Goal: Complete application form: Complete application form

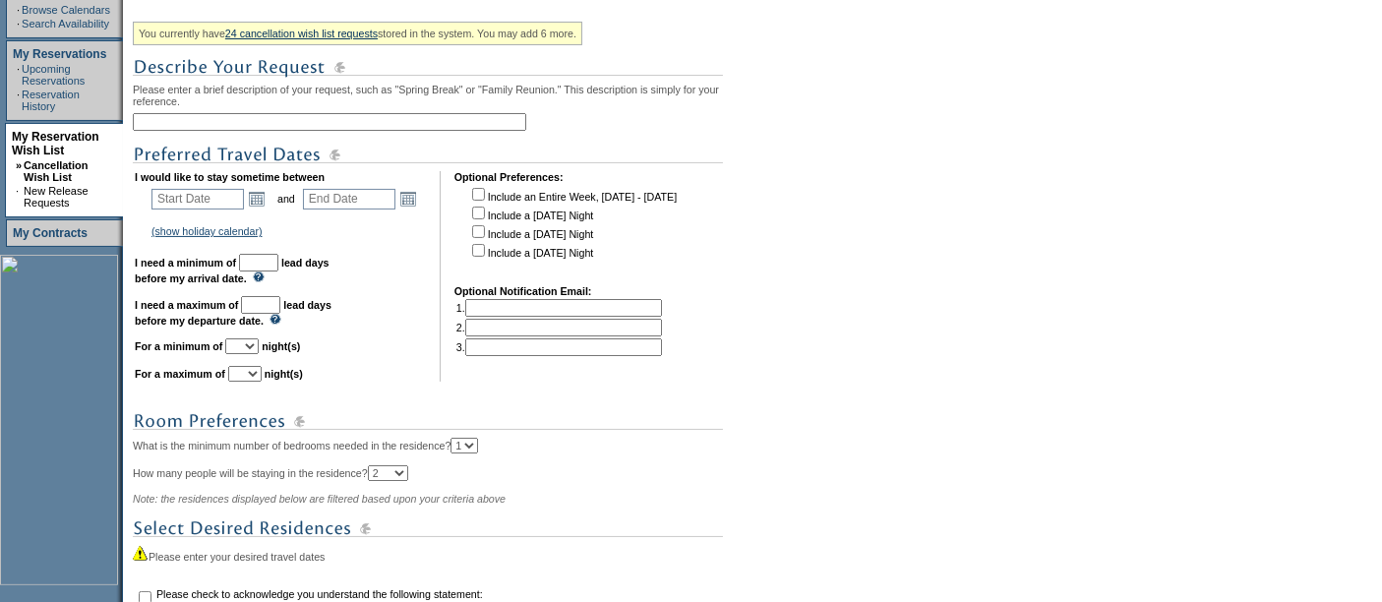
scroll to position [317, 0]
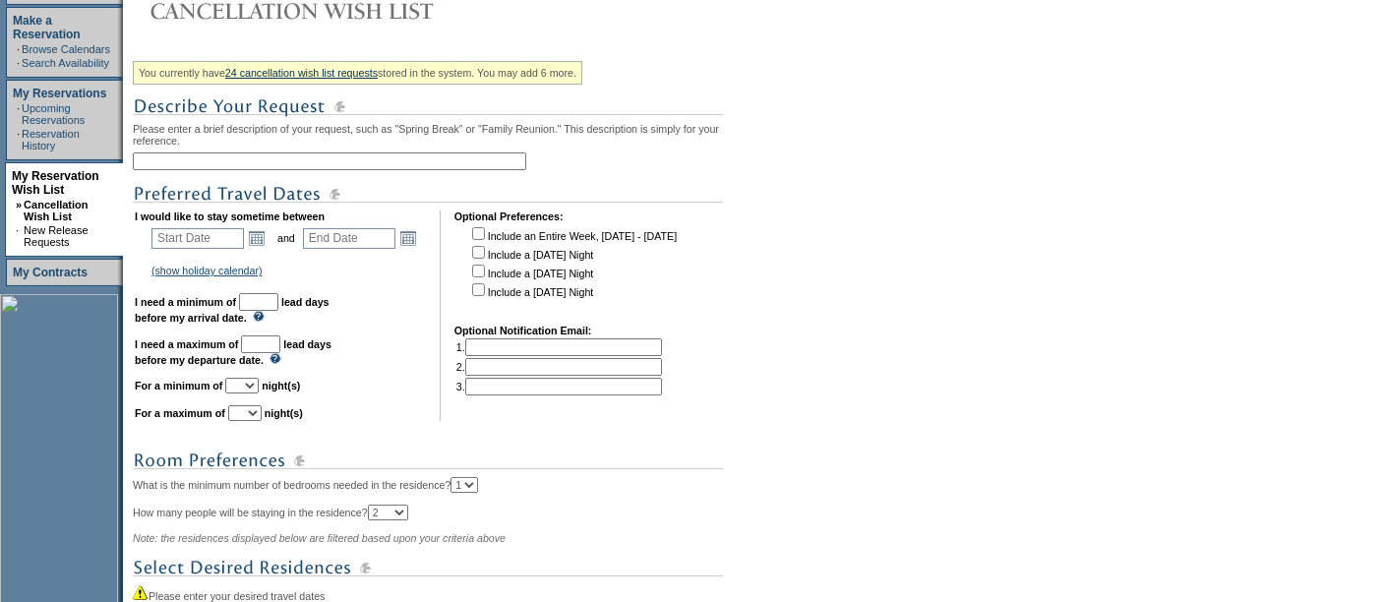
click at [206, 152] on input "text" at bounding box center [329, 161] width 393 height 18
type input "Cabo New Year"
click at [263, 231] on link "Open the calendar popup." at bounding box center [257, 238] width 22 height 22
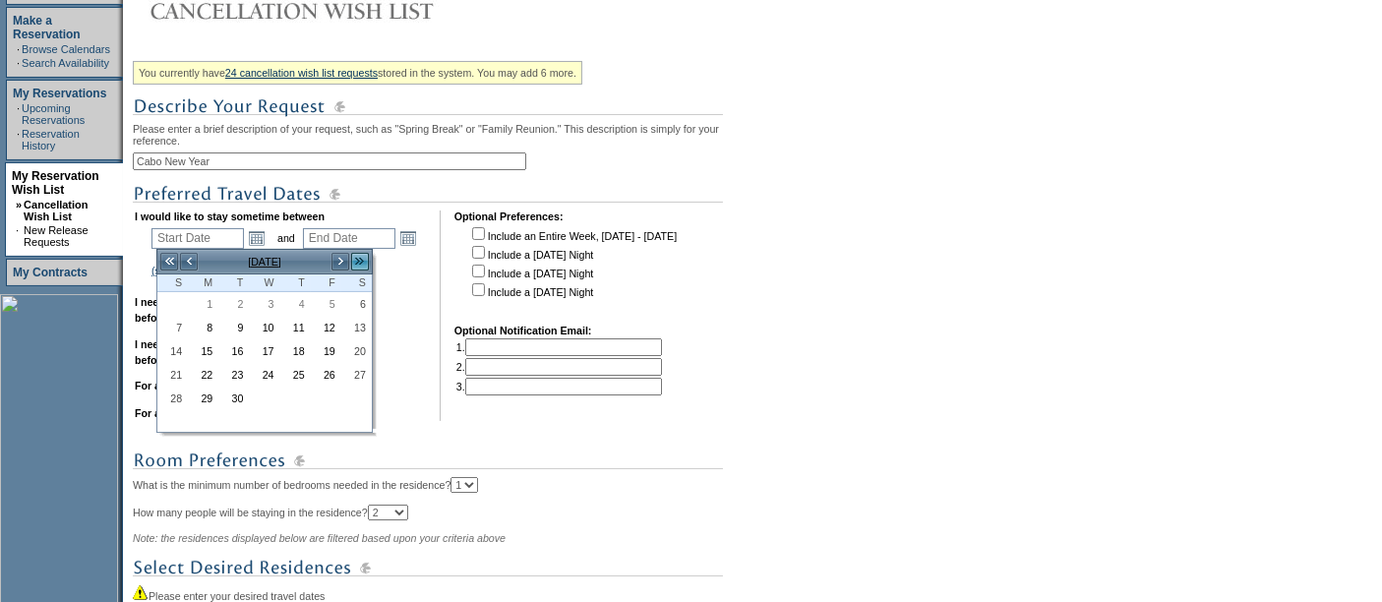
click at [365, 261] on link ">>" at bounding box center [360, 262] width 20 height 20
click at [362, 377] on link "27" at bounding box center [356, 375] width 29 height 22
type input "[DATE]"
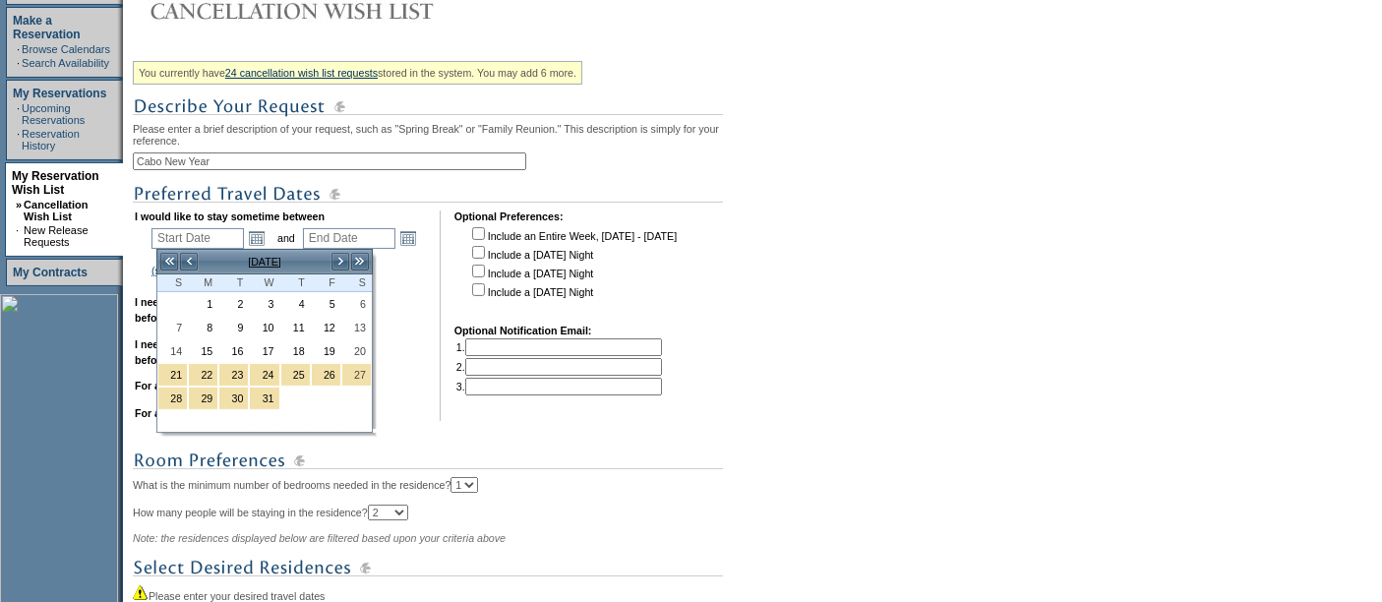
type input "[DATE]"
type input "117"
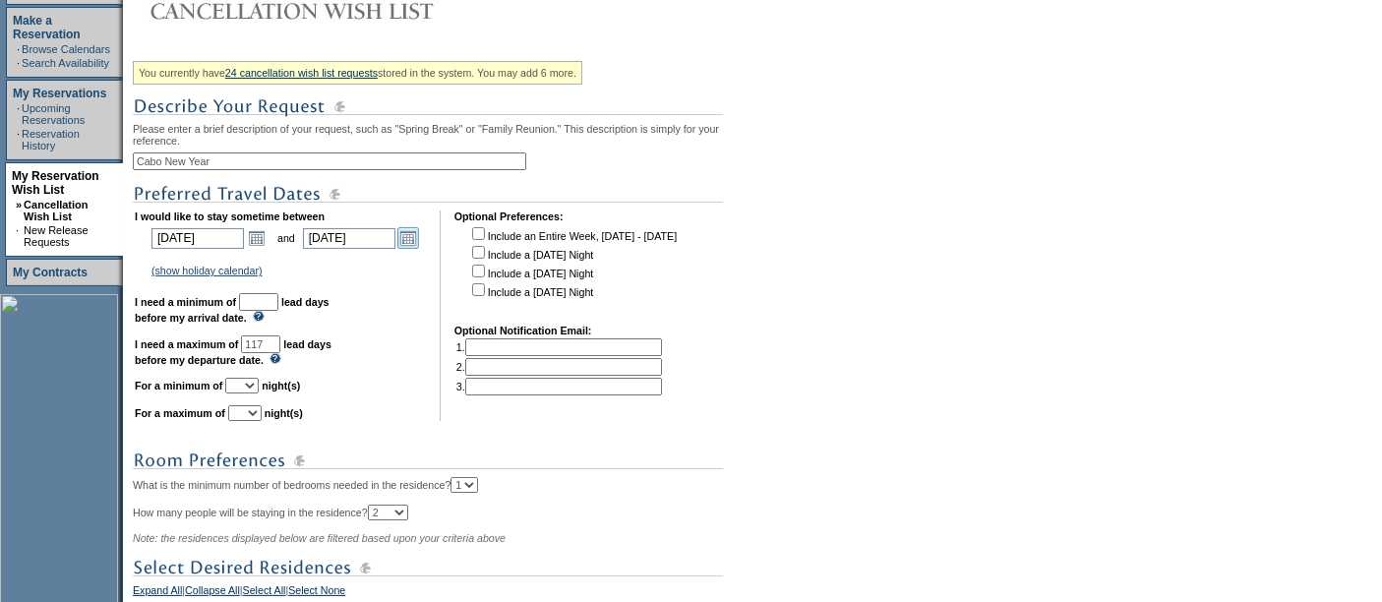
click at [414, 235] on link "Open the calendar popup." at bounding box center [408, 238] width 22 height 22
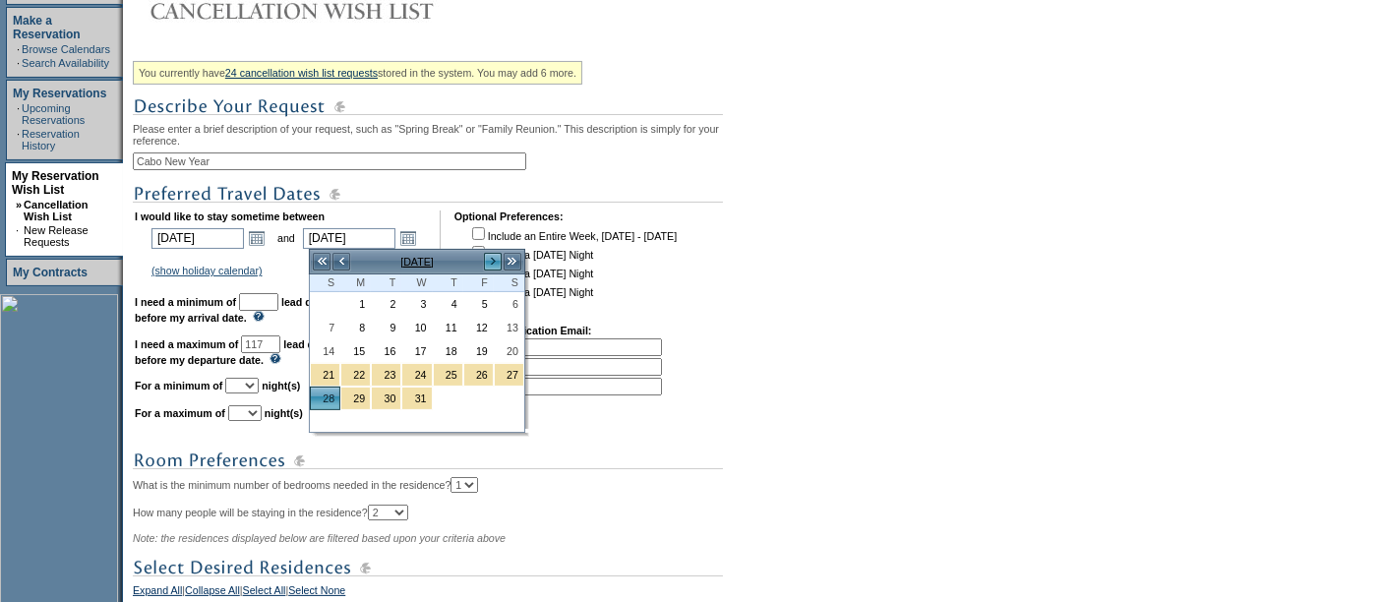
click at [500, 264] on link ">" at bounding box center [493, 262] width 20 height 20
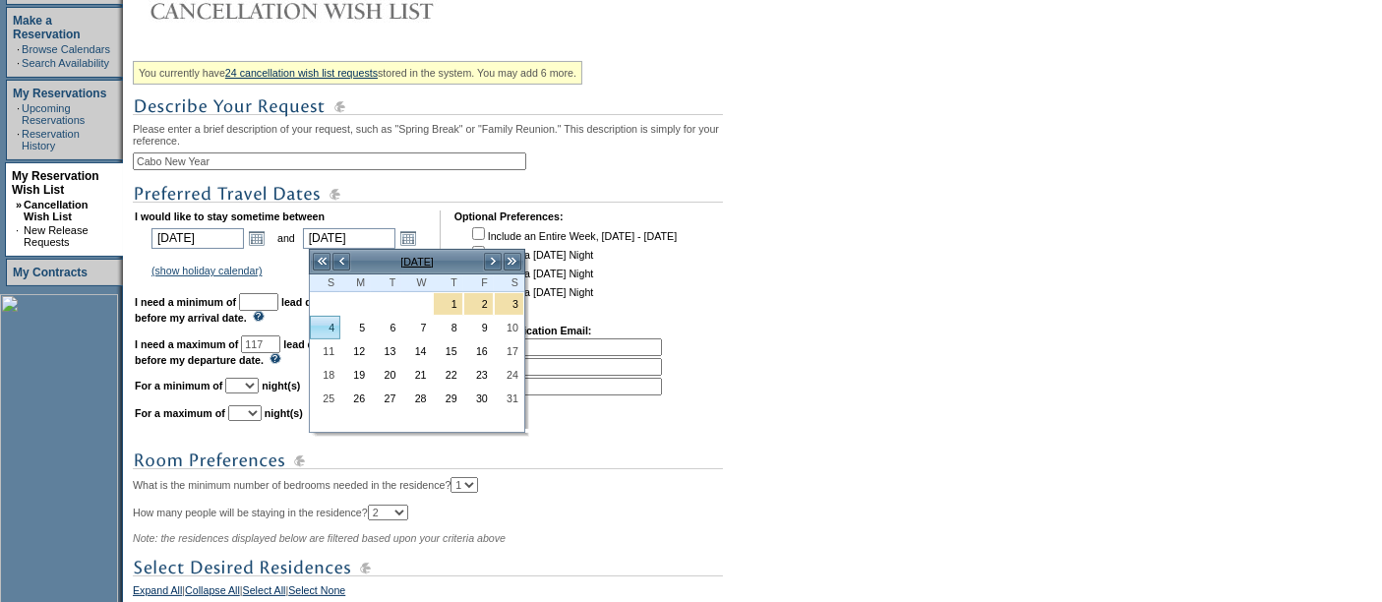
click at [326, 330] on link "4" at bounding box center [325, 328] width 29 height 22
type input "[DATE]"
type input "124"
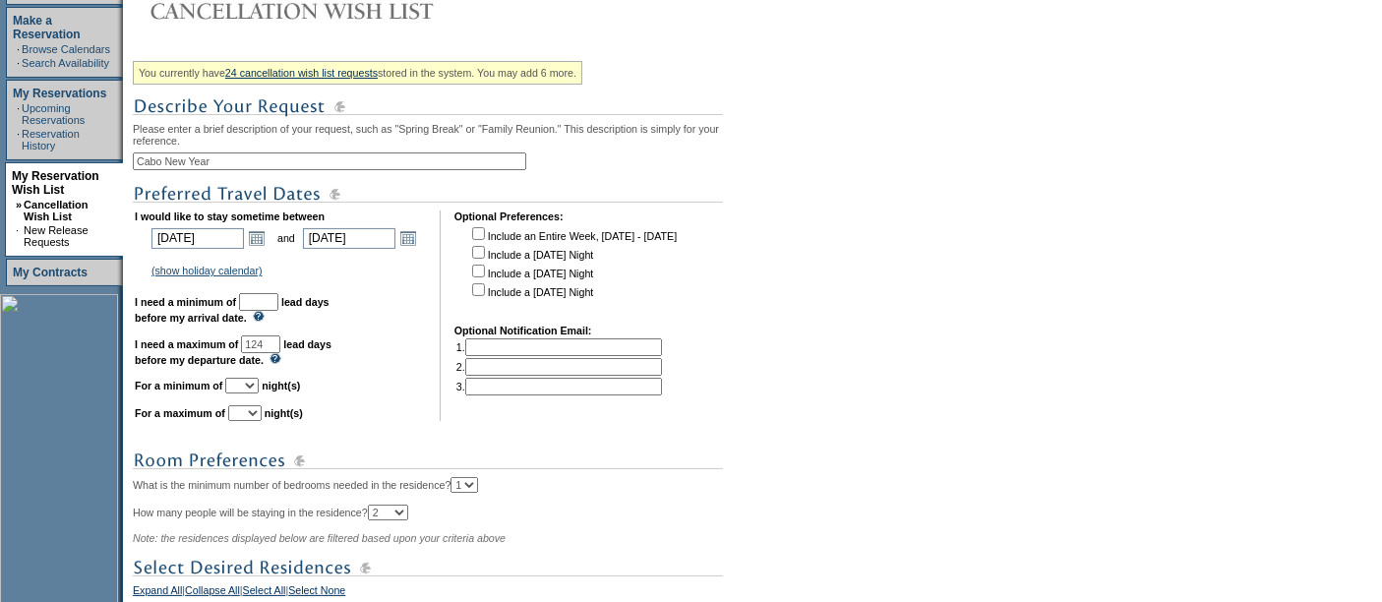
click at [278, 299] on input "text" at bounding box center [258, 302] width 39 height 18
type input "30"
click at [259, 384] on select "1 2 3 4 5 6 7 8 9 10 11 12 13 14" at bounding box center [241, 386] width 33 height 16
select select "5"
click at [249, 378] on select "1 2 3 4 5 6 7 8 9 10 11 12 13 14" at bounding box center [241, 386] width 33 height 16
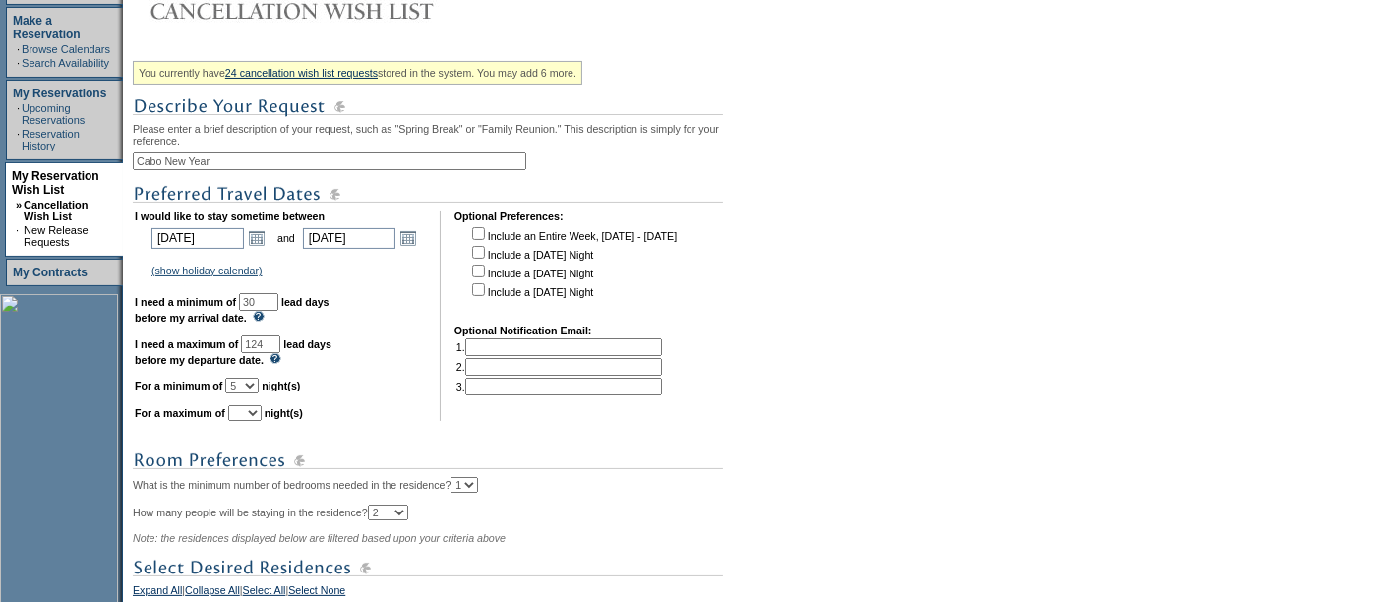
click at [262, 414] on select "1 2 3 4 5 6 7 8 9 10 11 12 13 14" at bounding box center [244, 413] width 33 height 16
select select "8"
click at [252, 405] on select "1 2 3 4 5 6 7 8 9 10 11 12 13 14" at bounding box center [244, 413] width 33 height 16
click at [414, 356] on td "I would like to stay sometime between [DATE] [DATE] Open the calendar popup. <<…" at bounding box center [280, 316] width 291 height 211
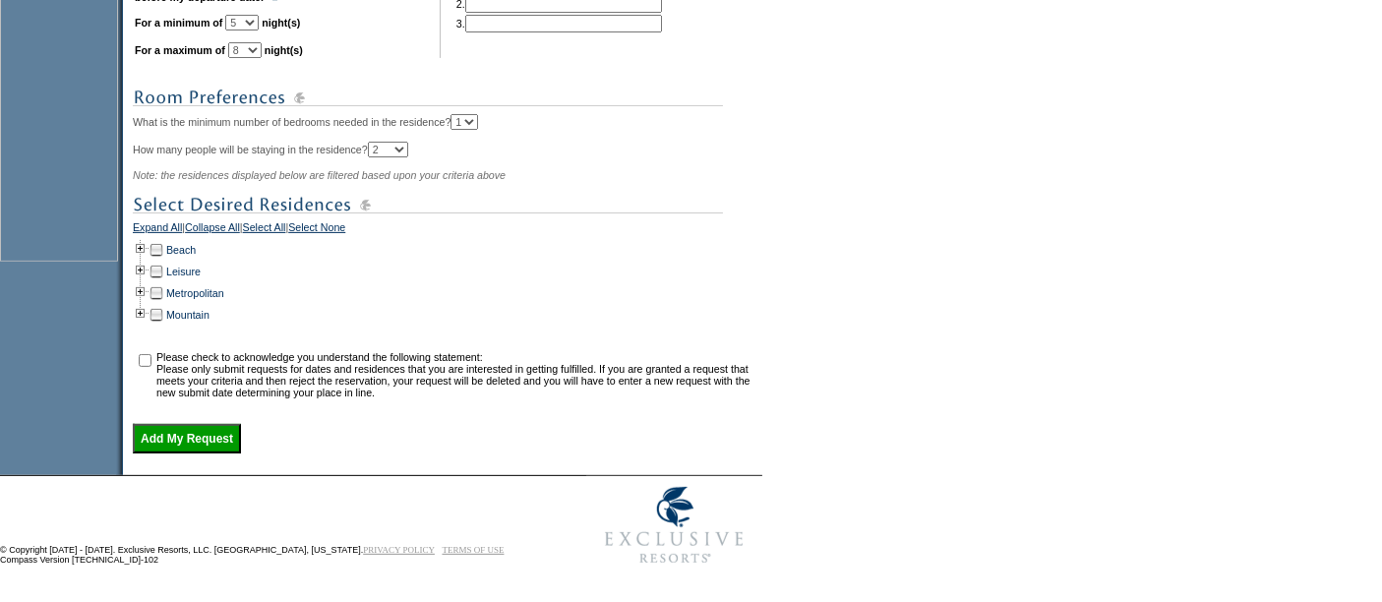
scroll to position [685, 0]
click at [146, 246] on td at bounding box center [141, 249] width 16 height 22
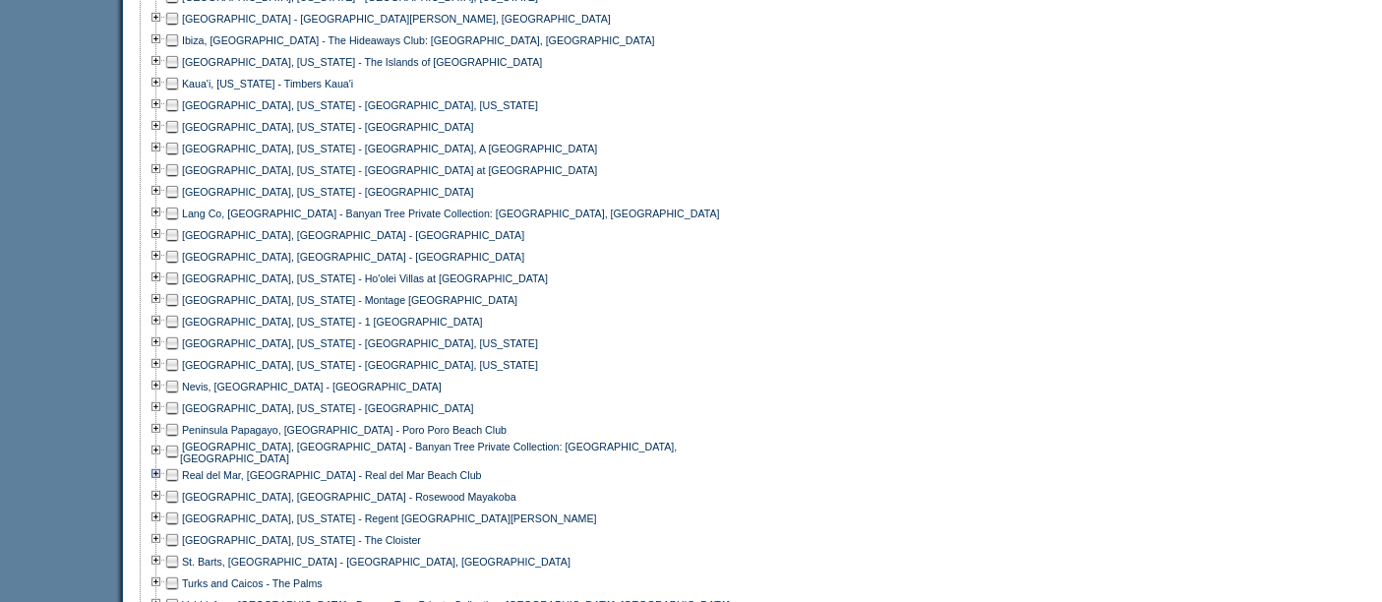
scroll to position [1080, 0]
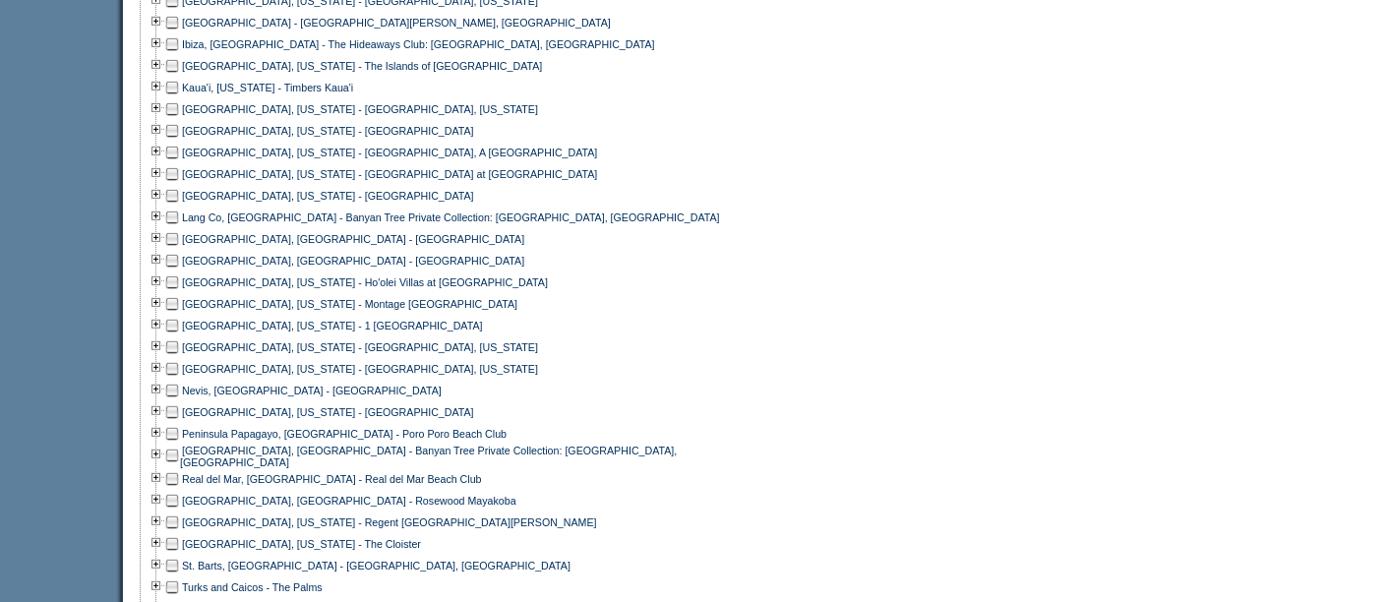
click at [177, 237] on td at bounding box center [172, 239] width 16 height 22
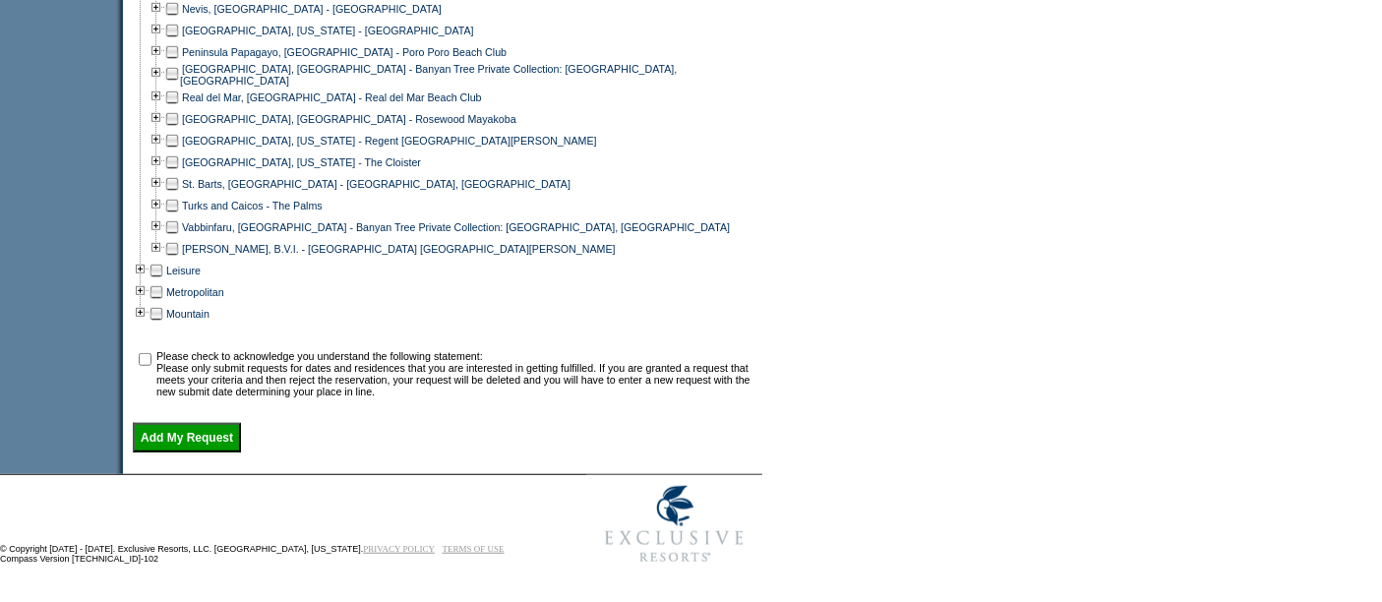
click at [151, 358] on input "checkbox" at bounding box center [145, 359] width 13 height 13
checkbox input "true"
click at [194, 437] on input "Add My Request" at bounding box center [187, 438] width 108 height 30
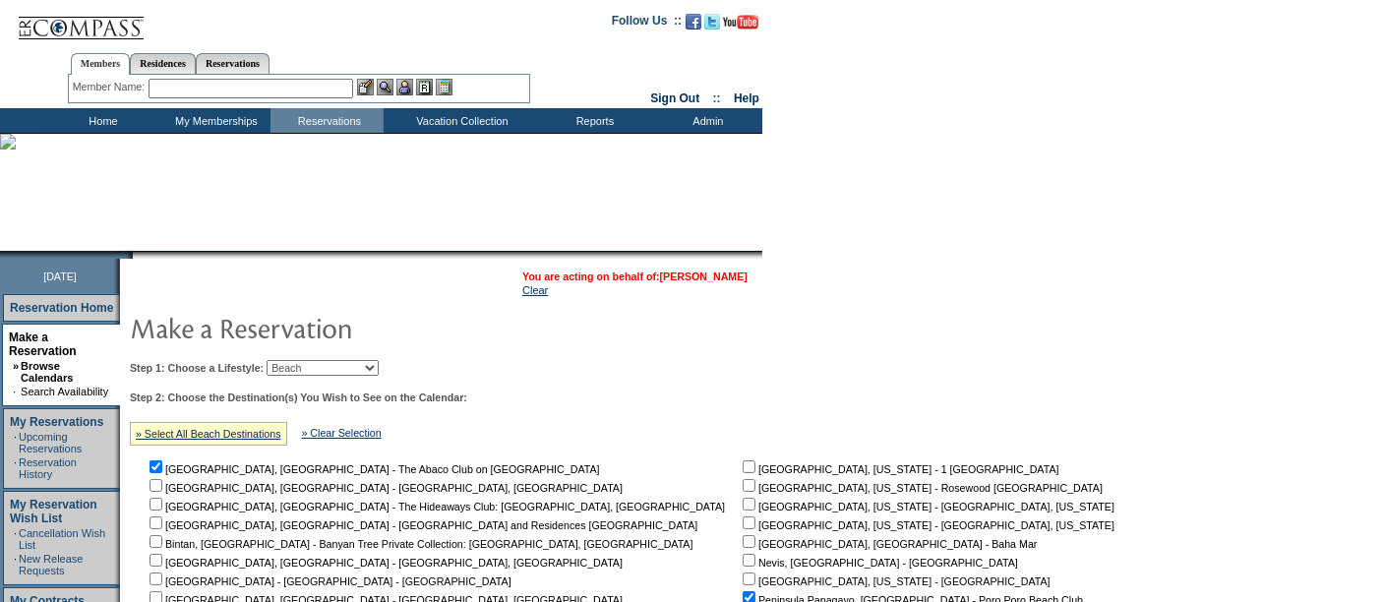
click at [679, 271] on link "[PERSON_NAME]" at bounding box center [704, 277] width 88 height 12
